Goal: Transaction & Acquisition: Purchase product/service

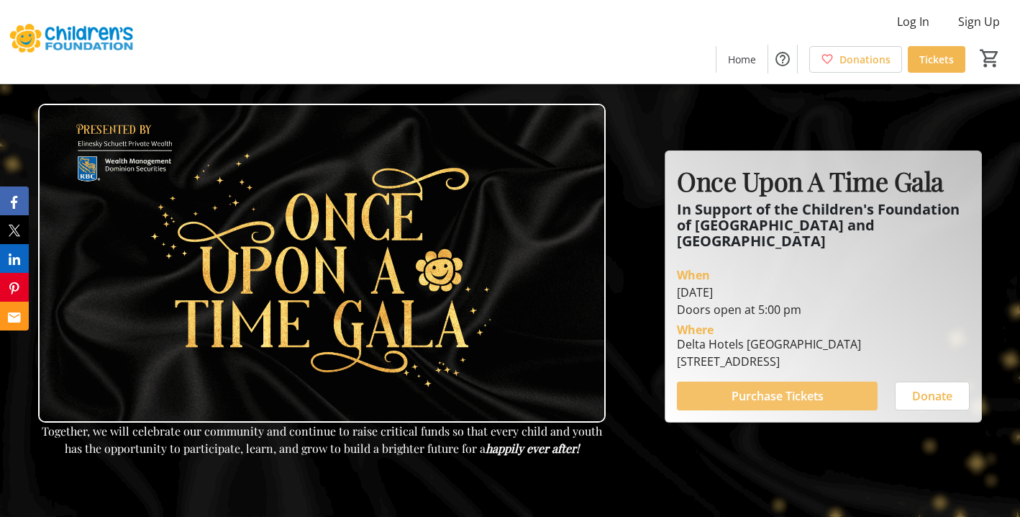
click at [733, 387] on span "Purchase Tickets" at bounding box center [778, 395] width 92 height 17
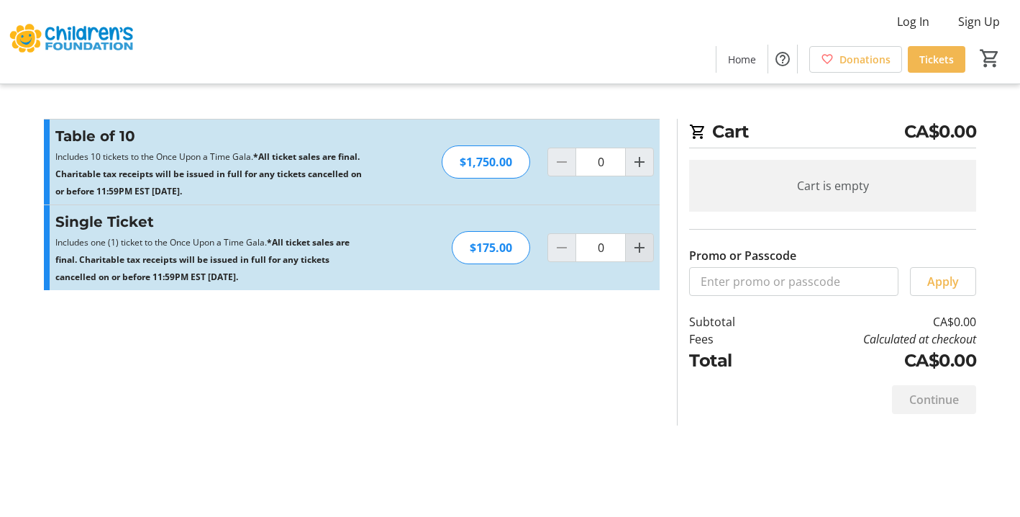
click at [640, 248] on mat-icon "Increment by one" at bounding box center [639, 247] width 17 height 17
type input "2"
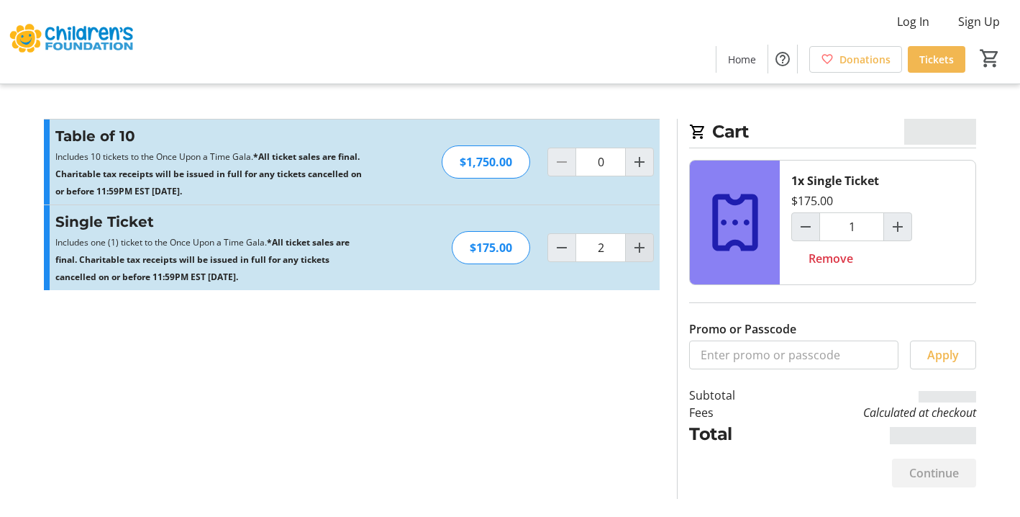
type input "2"
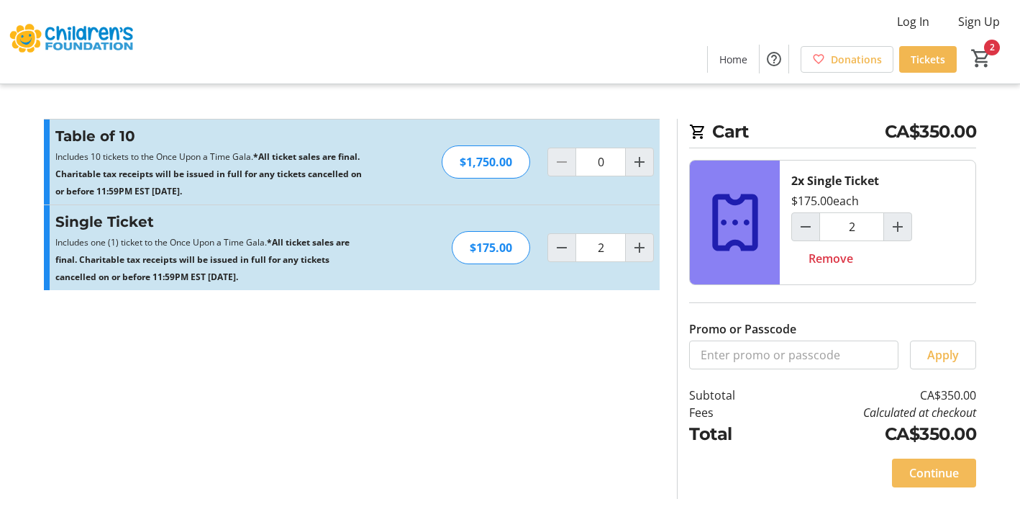
click at [946, 470] on span "Continue" at bounding box center [935, 472] width 50 height 17
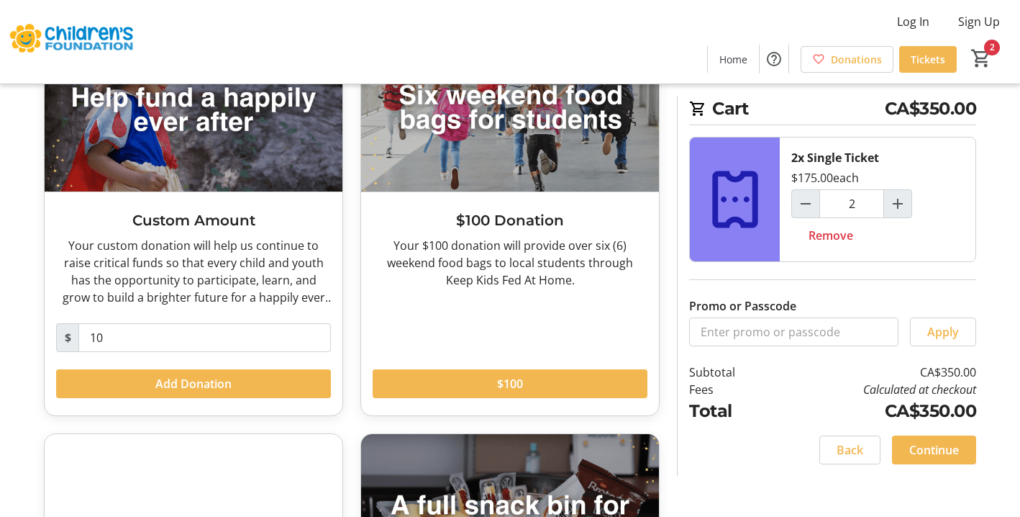
scroll to position [173, 0]
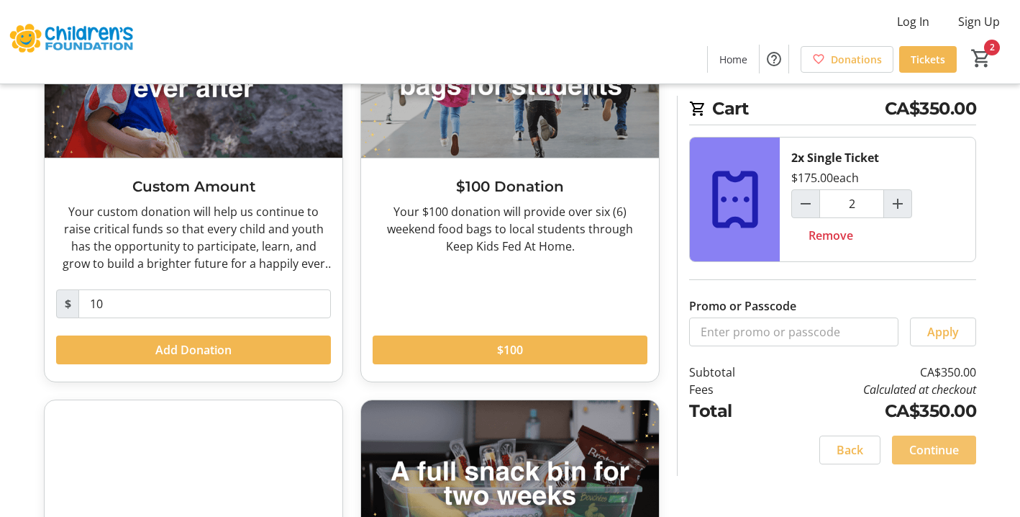
click at [956, 450] on span "Continue" at bounding box center [935, 449] width 50 height 17
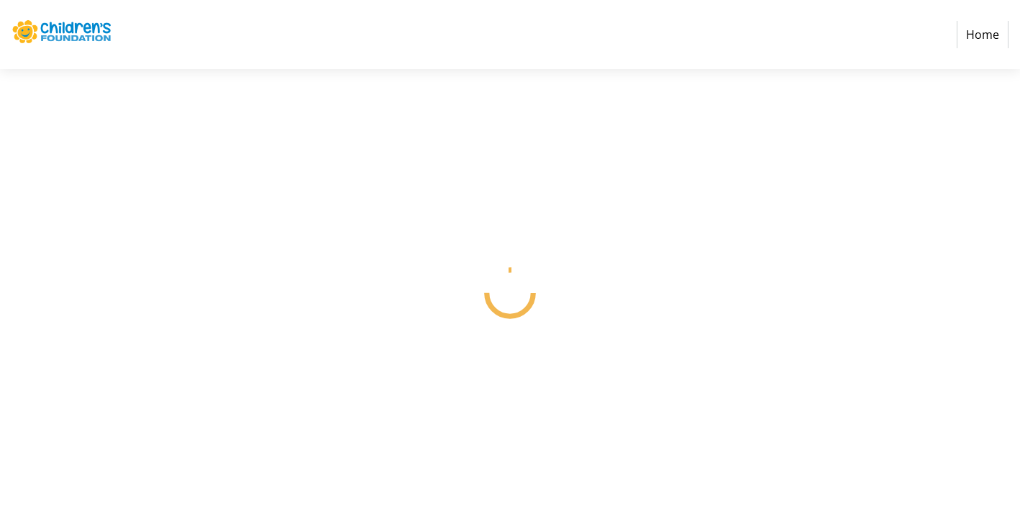
select select
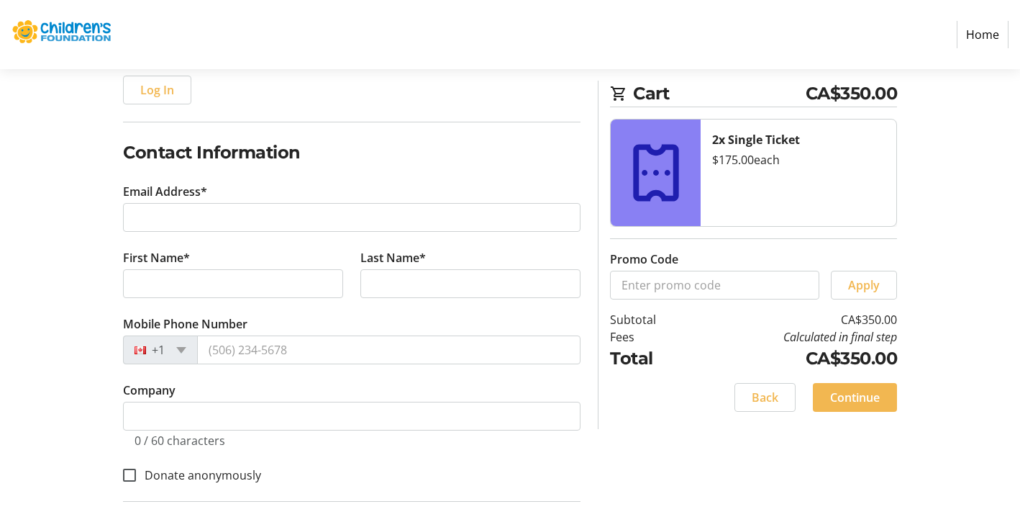
scroll to position [180, 0]
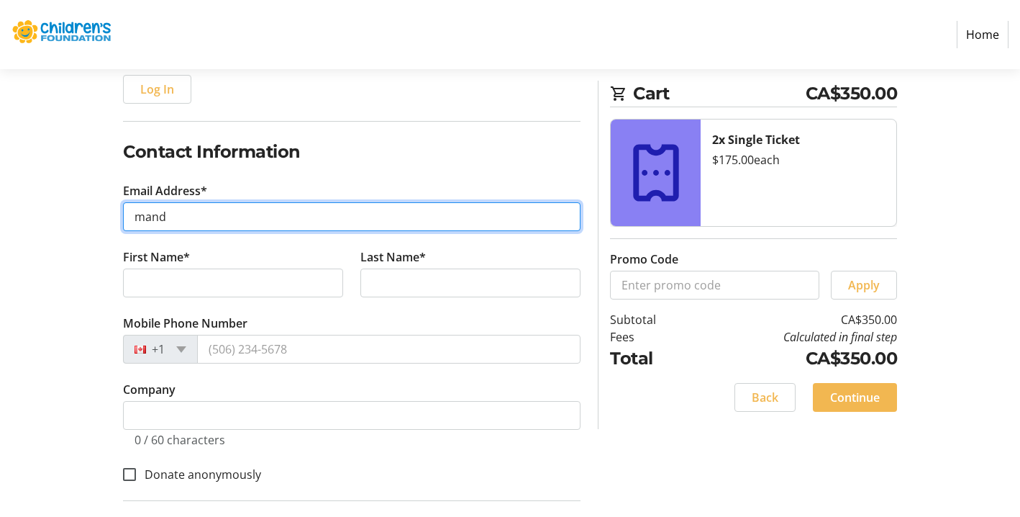
type input "[EMAIL_ADDRESS][DOMAIN_NAME]"
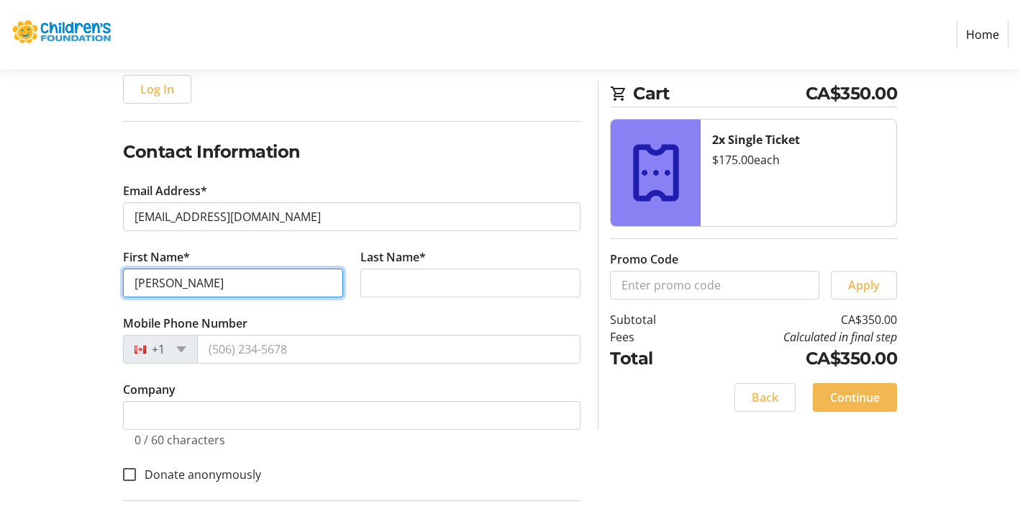
type input "[PERSON_NAME]"
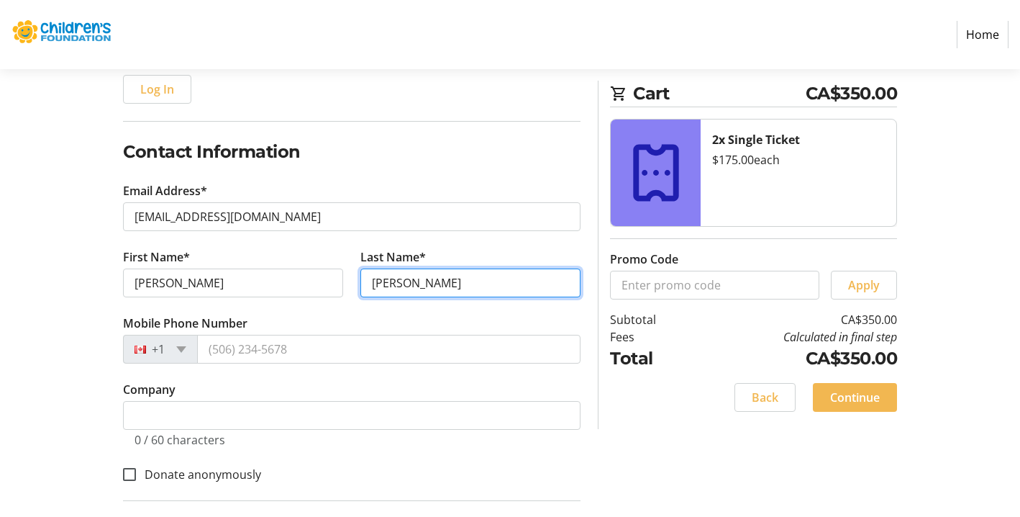
type input "MacKenzie"
type input "126"
type input "[STREET_ADDRESS]"
type input "Guelph"
type input "N1H 4J8"
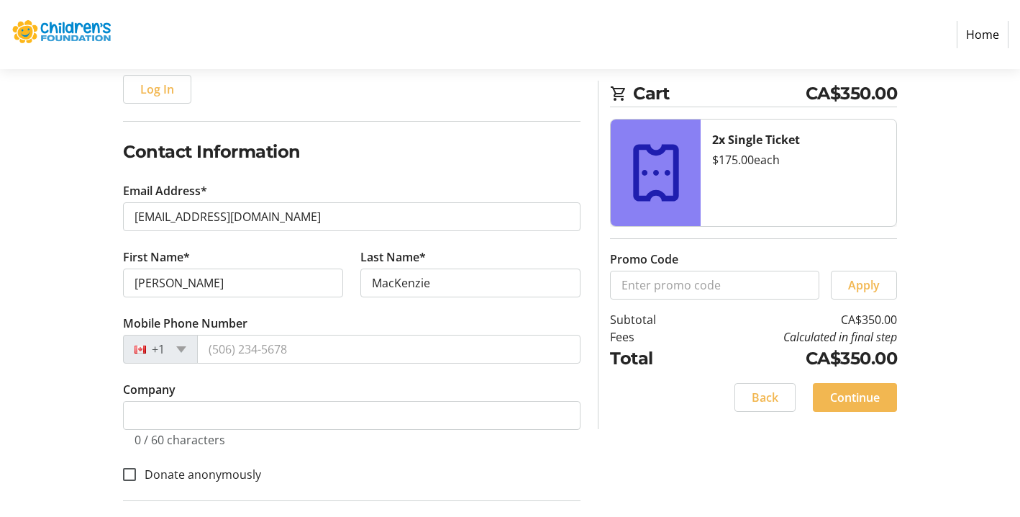
select select "CA"
type input "MacKenzie"
click at [532, 364] on tr-form-field "Mobile Phone Number +1" at bounding box center [352, 347] width 458 height 66
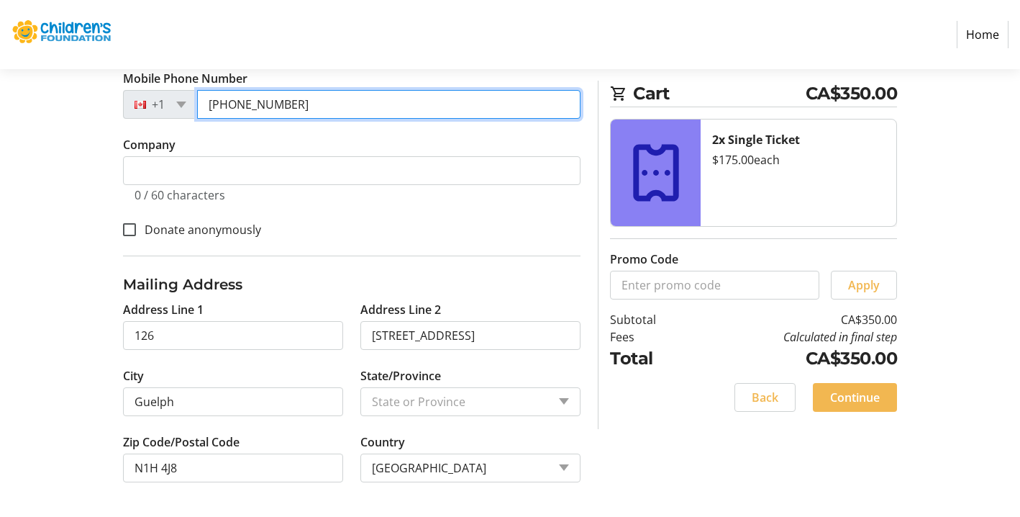
scroll to position [425, 0]
type input "[PHONE_NUMBER]"
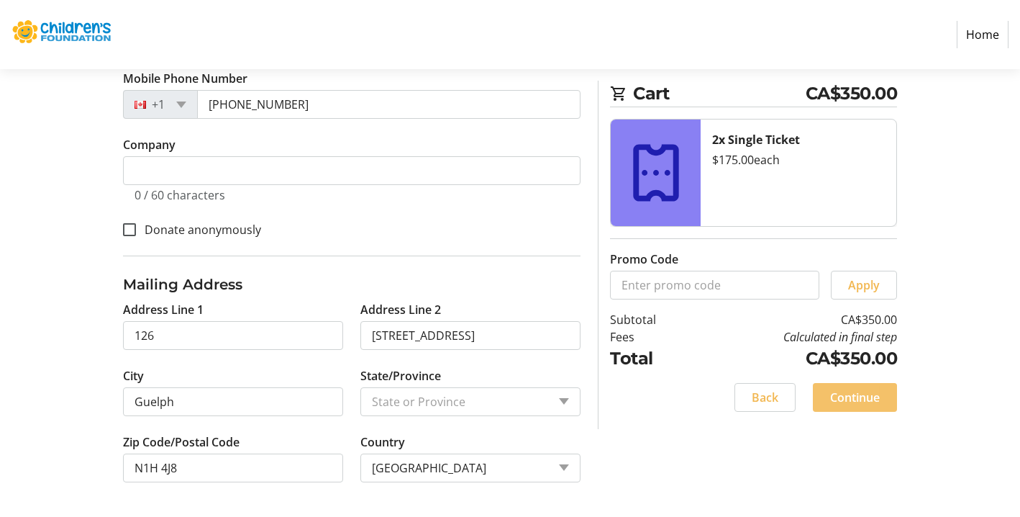
click at [851, 393] on span "Continue" at bounding box center [855, 397] width 50 height 17
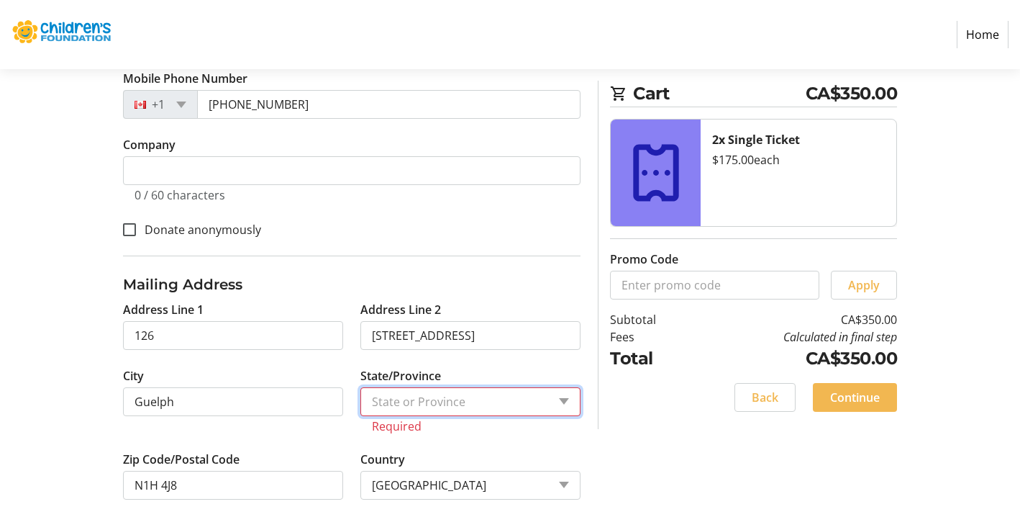
select select "ON"
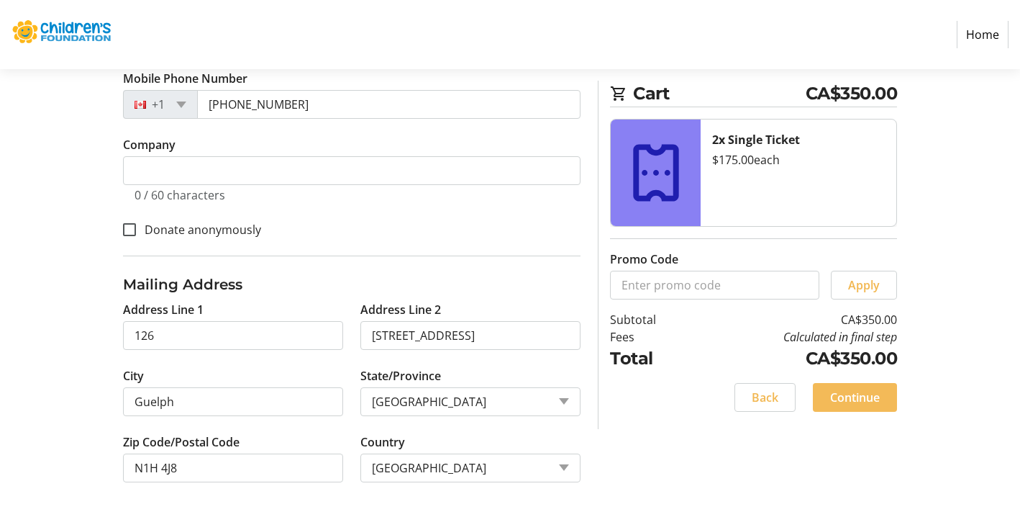
click at [845, 391] on span "Continue" at bounding box center [855, 397] width 50 height 17
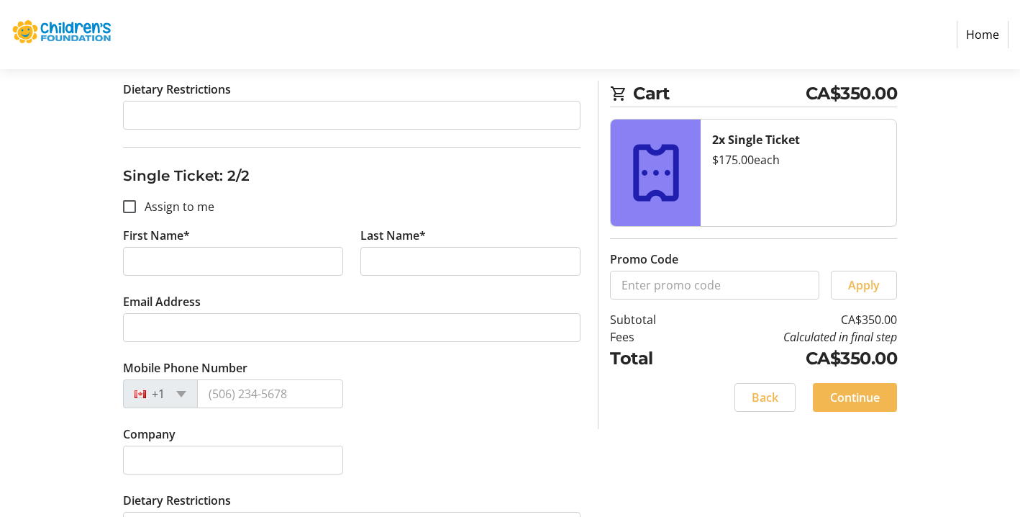
scroll to position [594, 0]
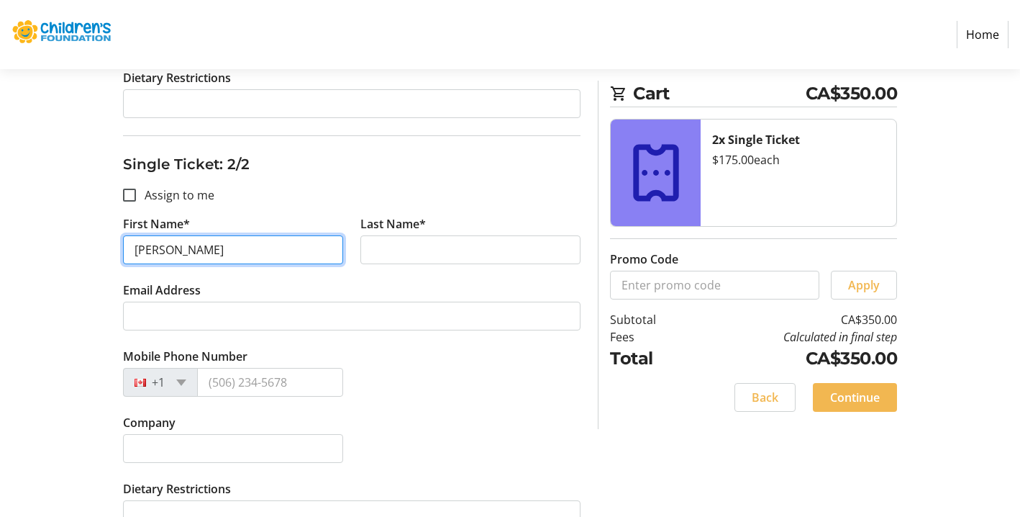
type input "[PERSON_NAME]"
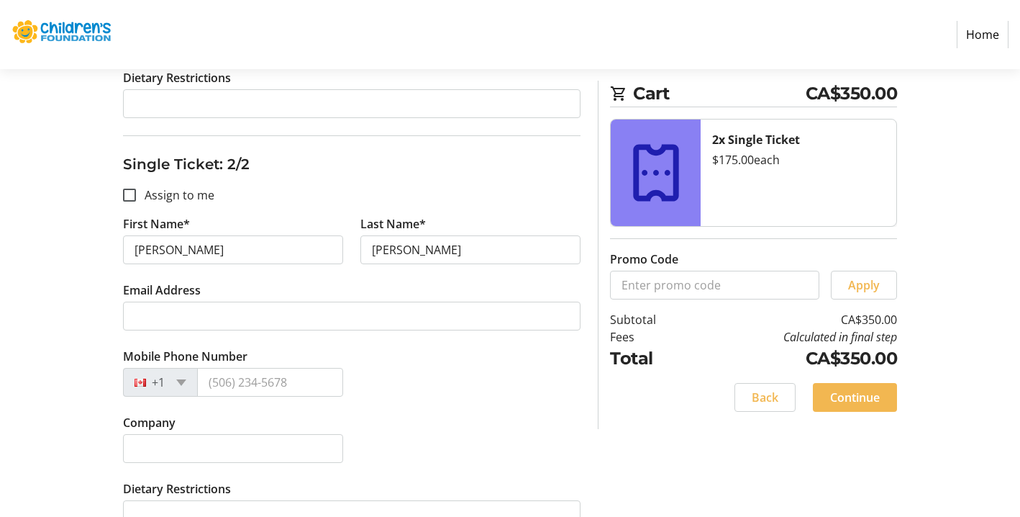
type input "[PERSON_NAME]"
click at [417, 371] on div "Mobile Phone Number +1" at bounding box center [351, 381] width 475 height 66
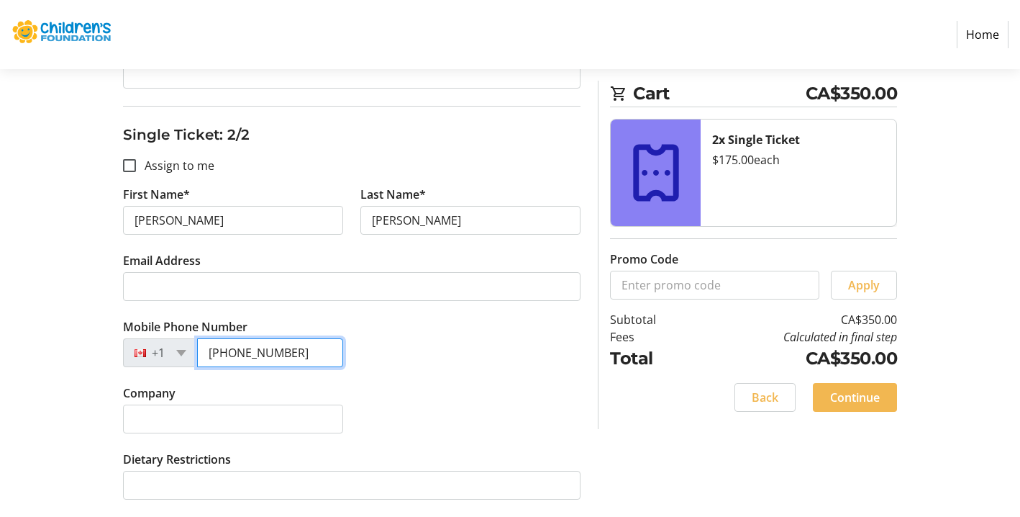
scroll to position [623, 0]
type input "[PHONE_NUMBER]"
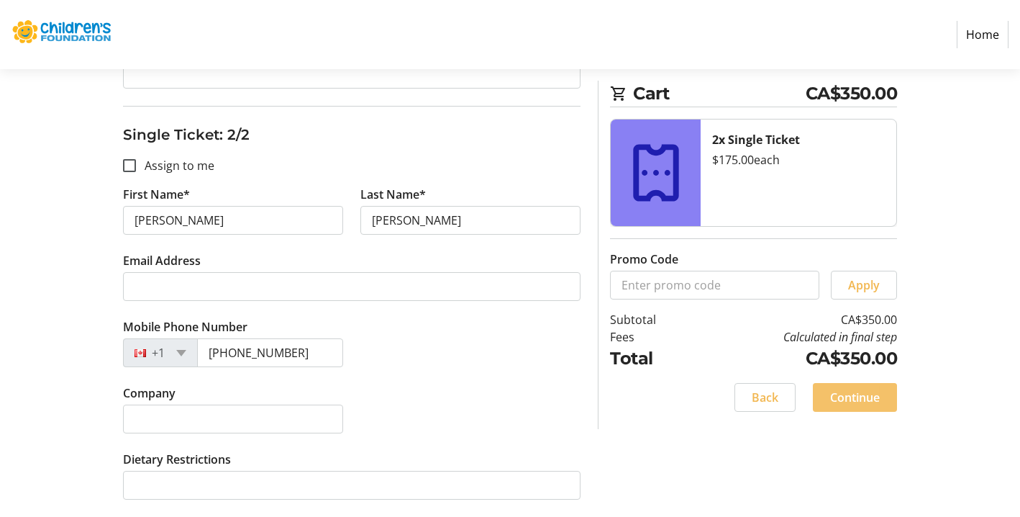
click at [864, 397] on span "Continue" at bounding box center [855, 397] width 50 height 17
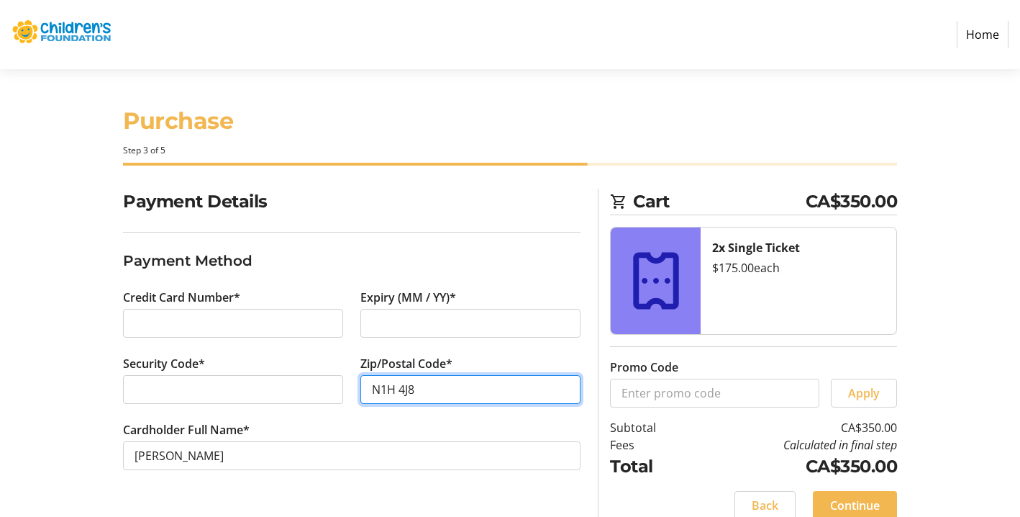
type input "N1H 4J8"
click at [318, 414] on div "Security Code*" at bounding box center [232, 388] width 237 height 66
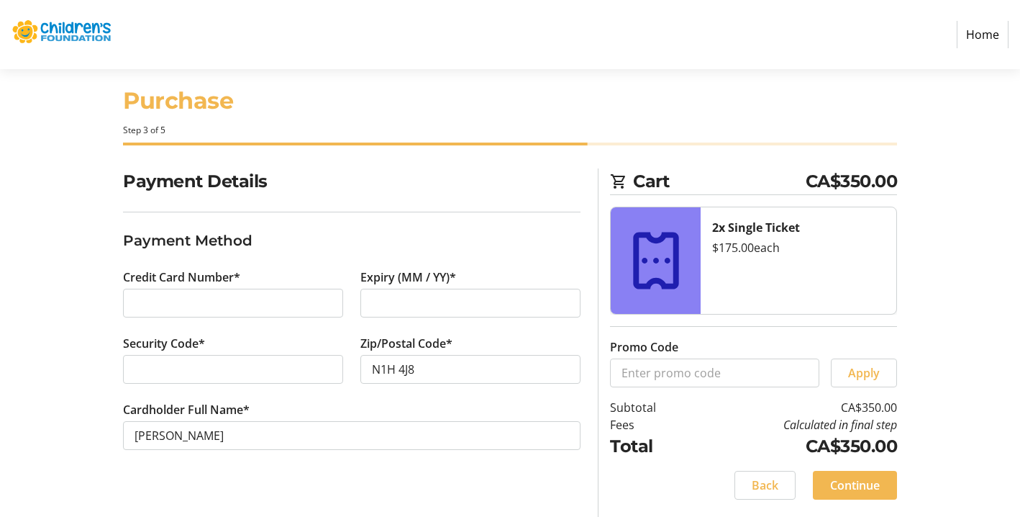
scroll to position [20, 0]
click at [864, 480] on span "Continue" at bounding box center [855, 484] width 50 height 17
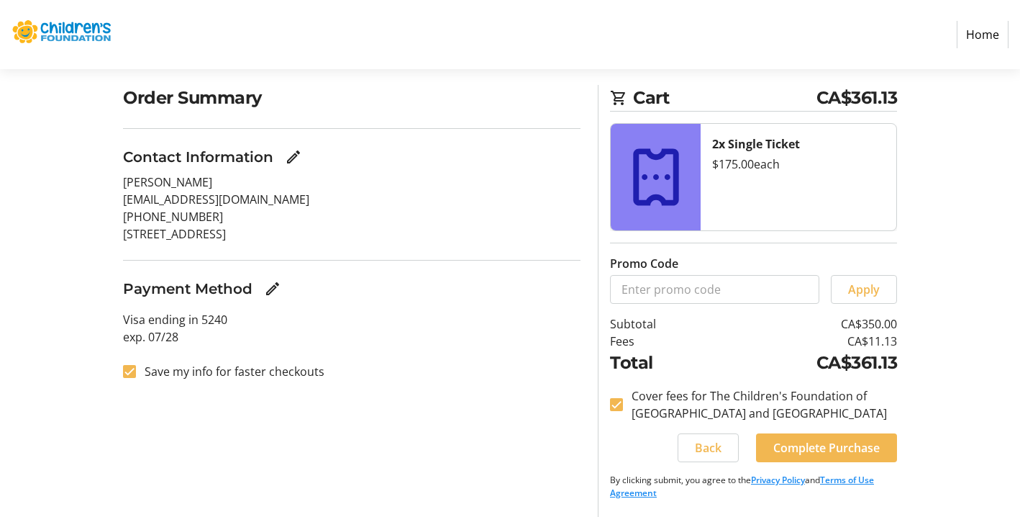
scroll to position [104, 0]
click at [130, 370] on input "Save my info for faster checkouts" at bounding box center [129, 371] width 13 height 13
checkbox input "false"
click at [874, 446] on span "Complete Purchase" at bounding box center [827, 447] width 107 height 17
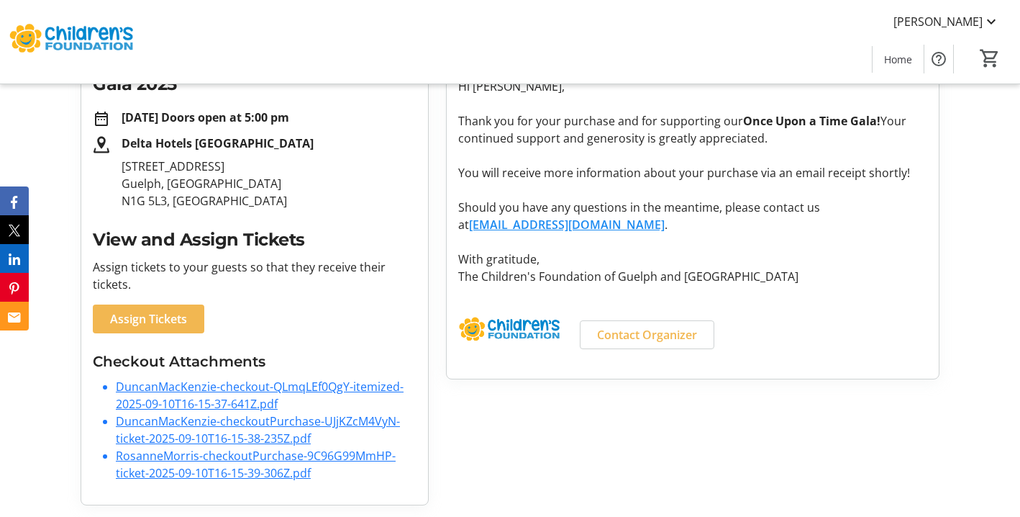
scroll to position [248, 0]
click at [232, 424] on link "DuncanMacKenzie-checkoutPurchase-UJjKZcM4VyN-ticket-2025-09-10T16-15-38-235Z.pdf" at bounding box center [258, 429] width 284 height 33
click at [255, 456] on link "RosanneMorris-checkoutPurchase-9C96G99MmHP-ticket-2025-09-10T16-15-39-306Z.pdf" at bounding box center [256, 464] width 280 height 33
